Goal: Task Accomplishment & Management: Use online tool/utility

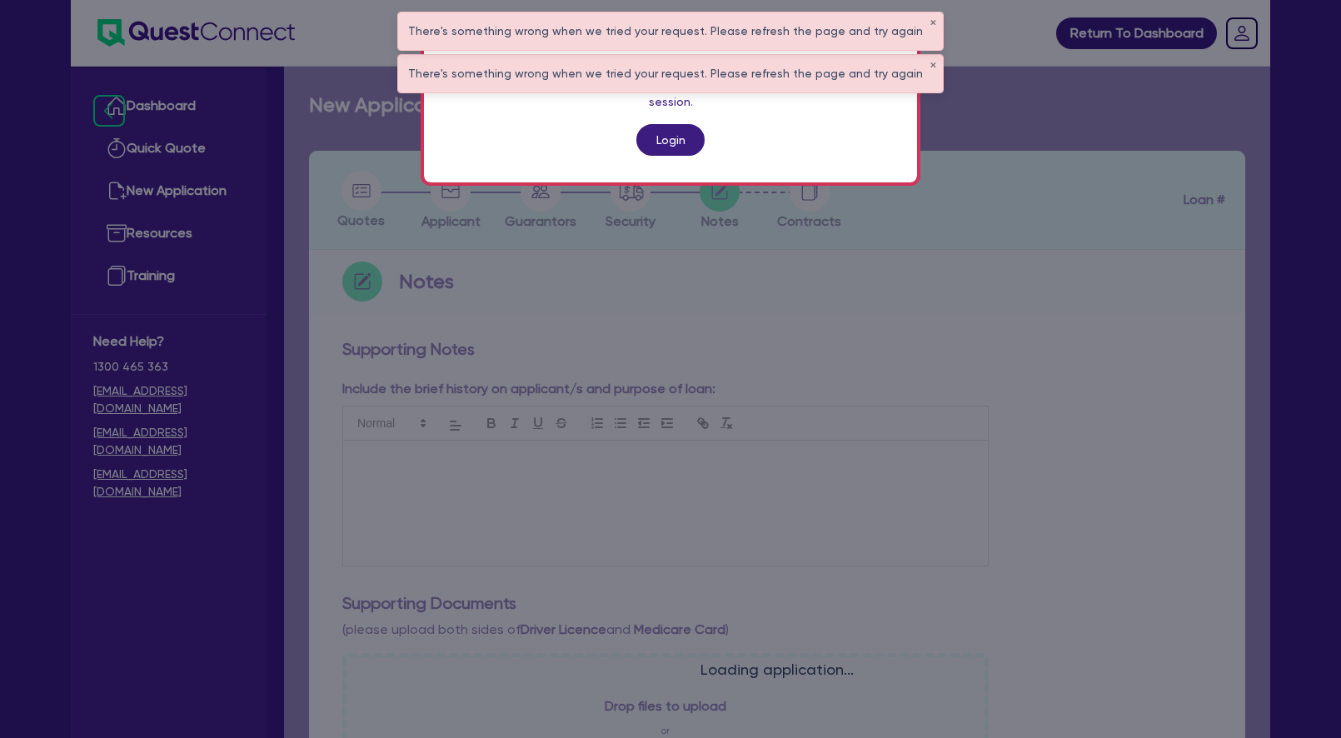
click at [677, 124] on link "Login" at bounding box center [670, 140] width 68 height 32
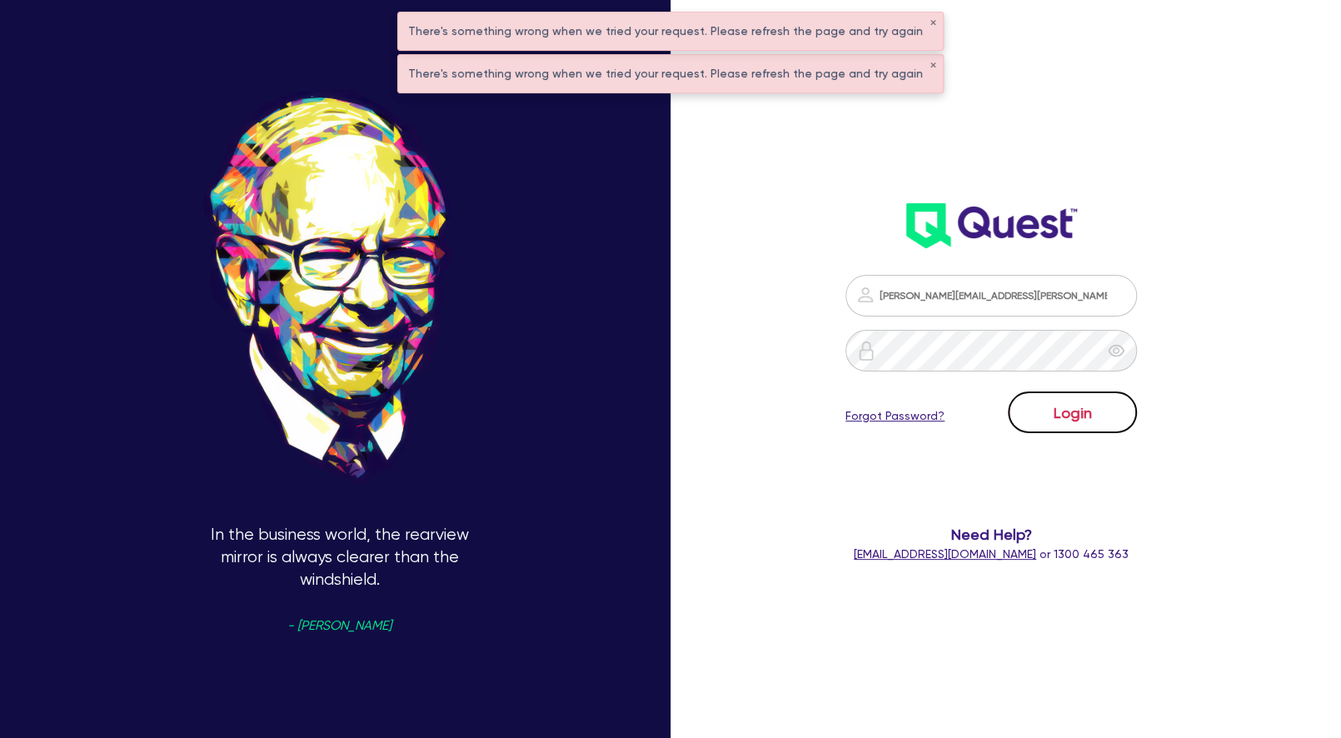
click at [1050, 416] on button "Login" at bounding box center [1072, 412] width 129 height 42
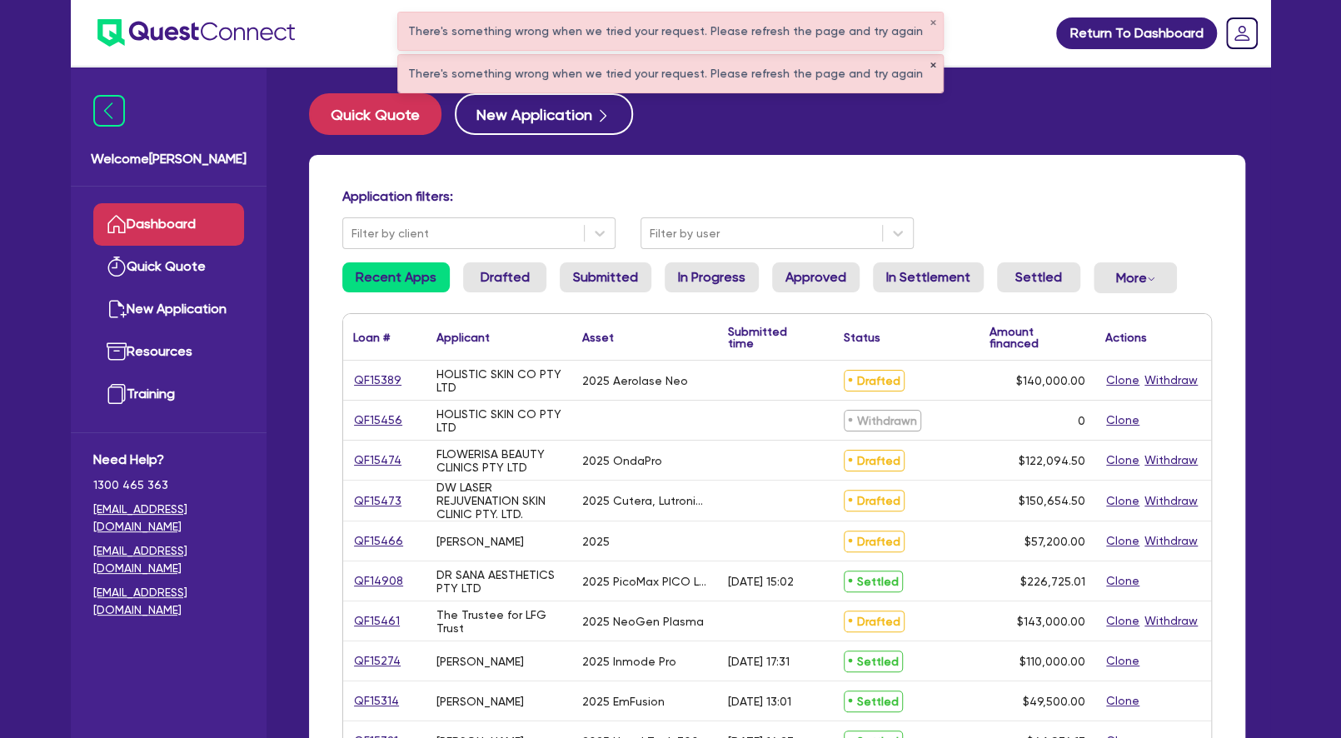
click at [929, 67] on button "✕" at bounding box center [932, 66] width 7 height 8
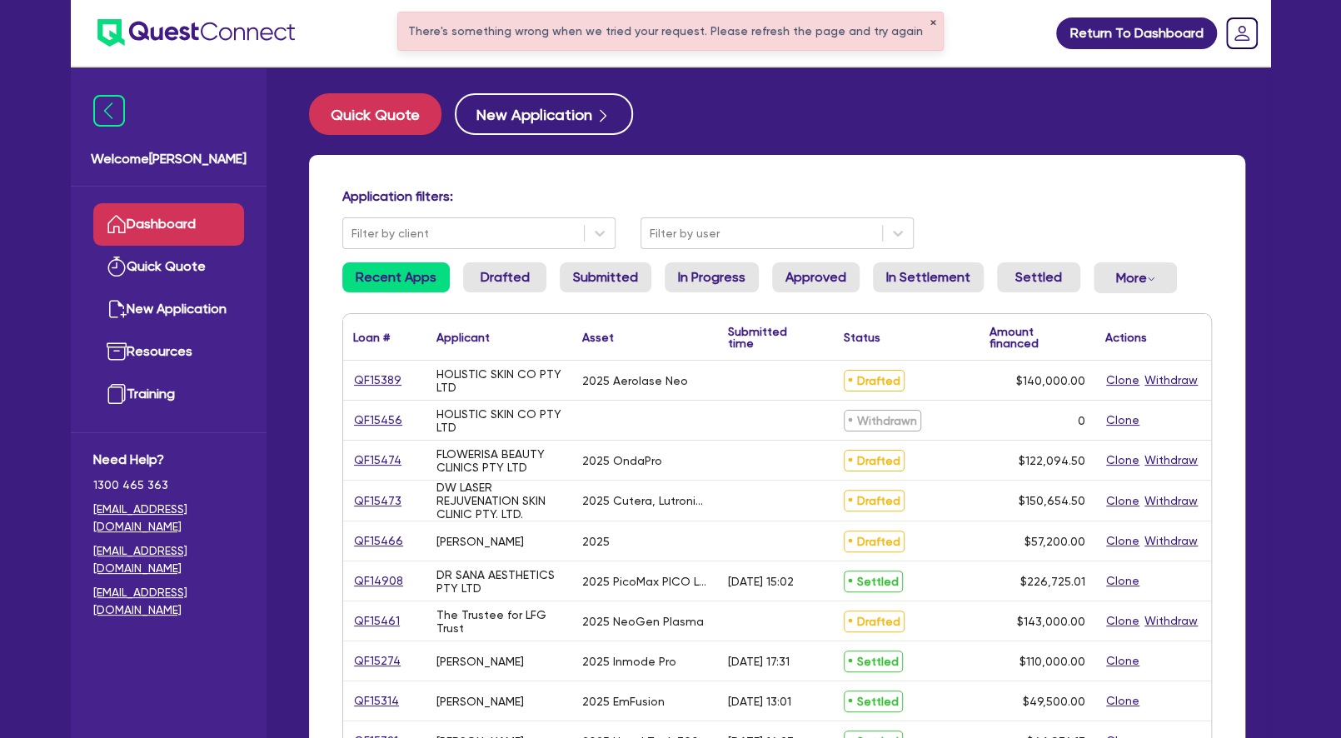
click at [929, 27] on button "✕" at bounding box center [932, 23] width 7 height 8
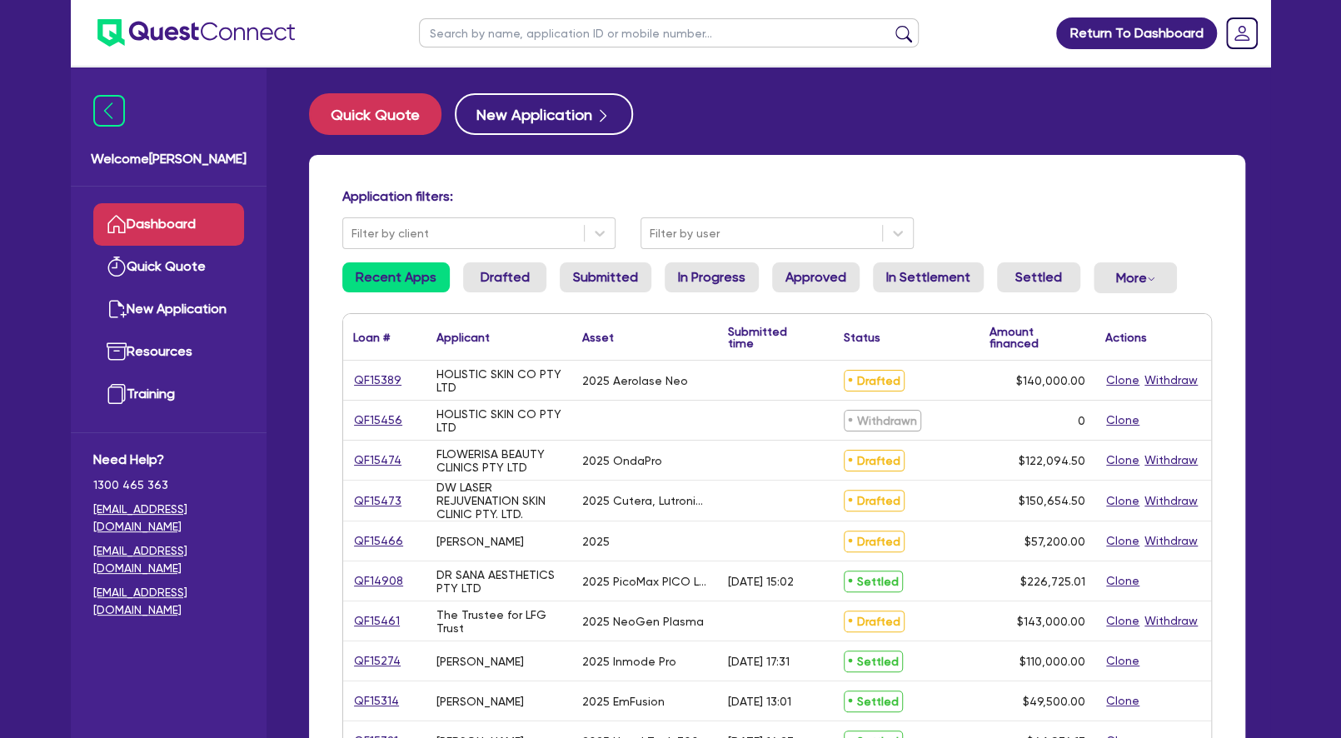
click at [859, 27] on input "text" at bounding box center [669, 32] width 500 height 29
paste input "BRIGGINSHAW"
type input "BRIGGINSHAW"
click at [890, 25] on button "submit" at bounding box center [903, 36] width 27 height 23
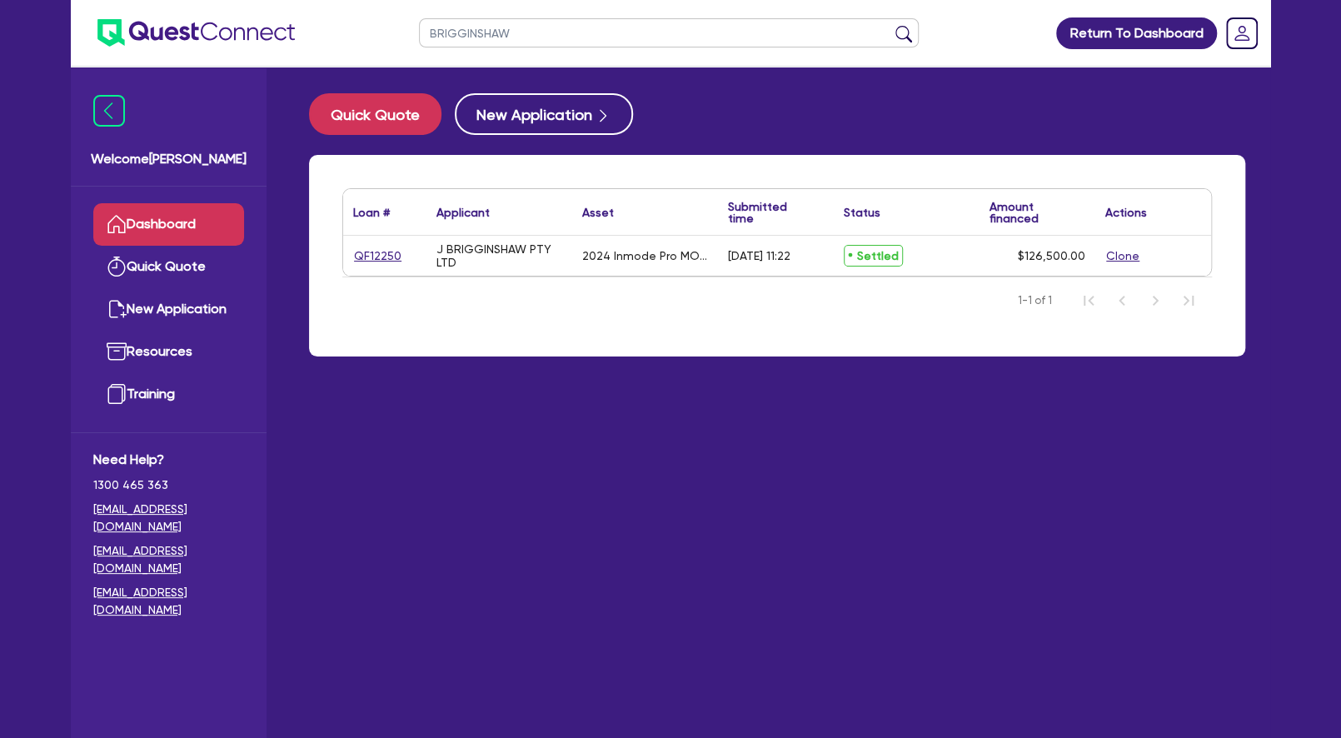
click at [32, 174] on div "BRIGGINSHAW Return To Dashboard Edit Profile Logout Welcome [PERSON_NAME] Quick…" at bounding box center [670, 402] width 1341 height 804
click at [200, 285] on link "Quick Quote" at bounding box center [168, 267] width 151 height 42
select select "Other"
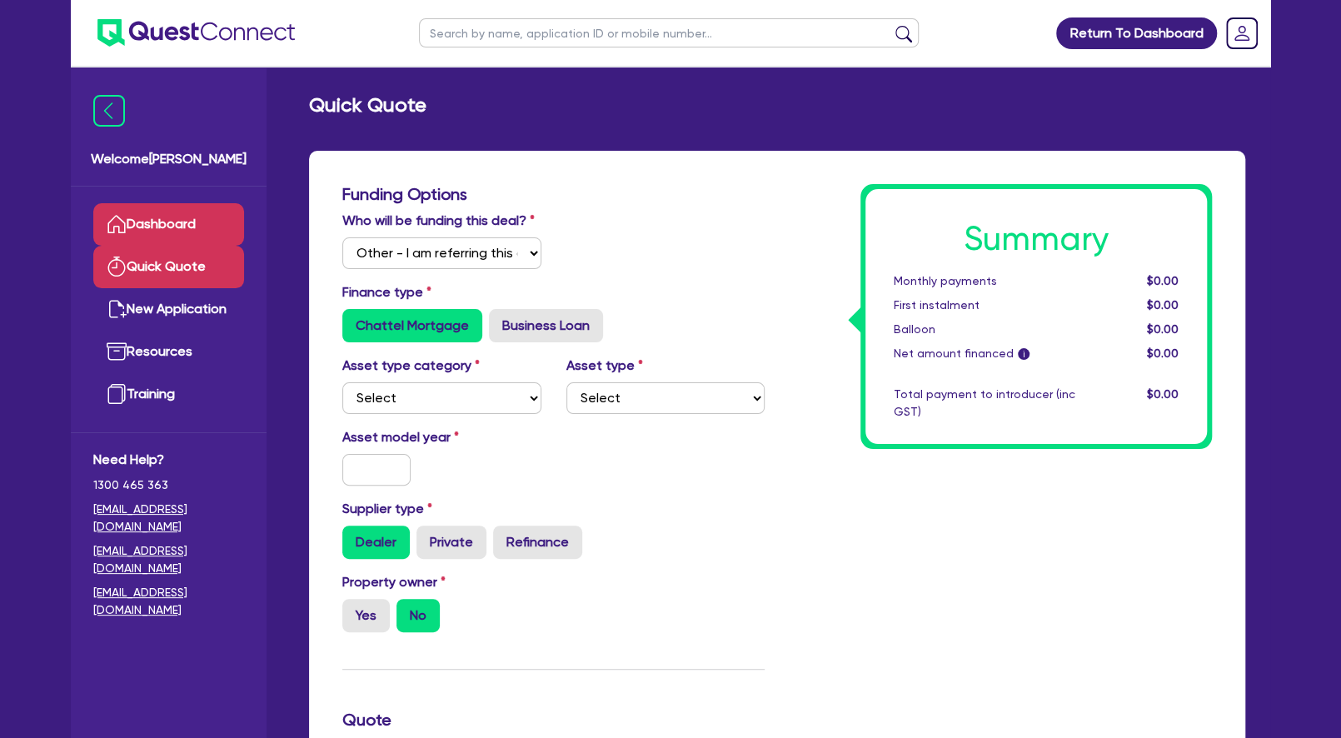
click at [171, 213] on link "Dashboard" at bounding box center [168, 224] width 151 height 42
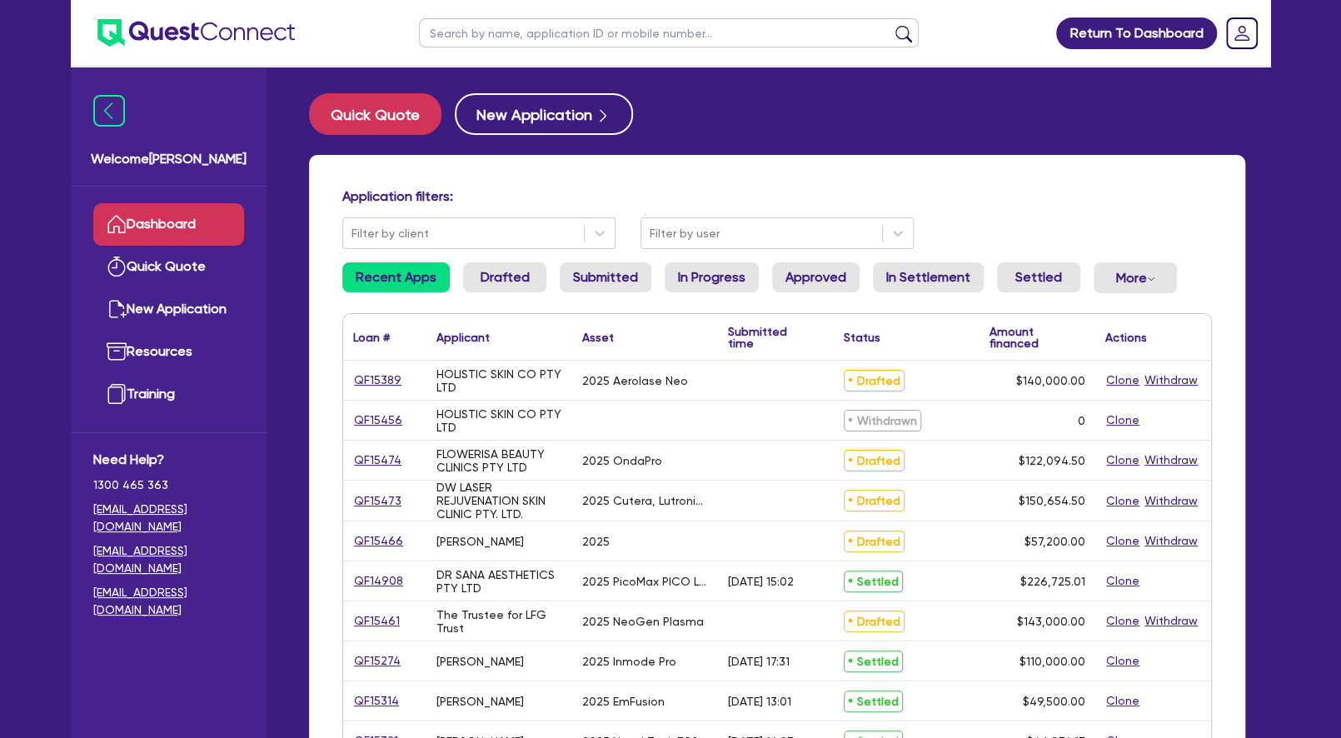
click at [38, 218] on div "Return To Dashboard Edit Profile Logout Welcome [PERSON_NAME] Quick Quote New A…" at bounding box center [670, 673] width 1341 height 1346
